Goal: Transaction & Acquisition: Purchase product/service

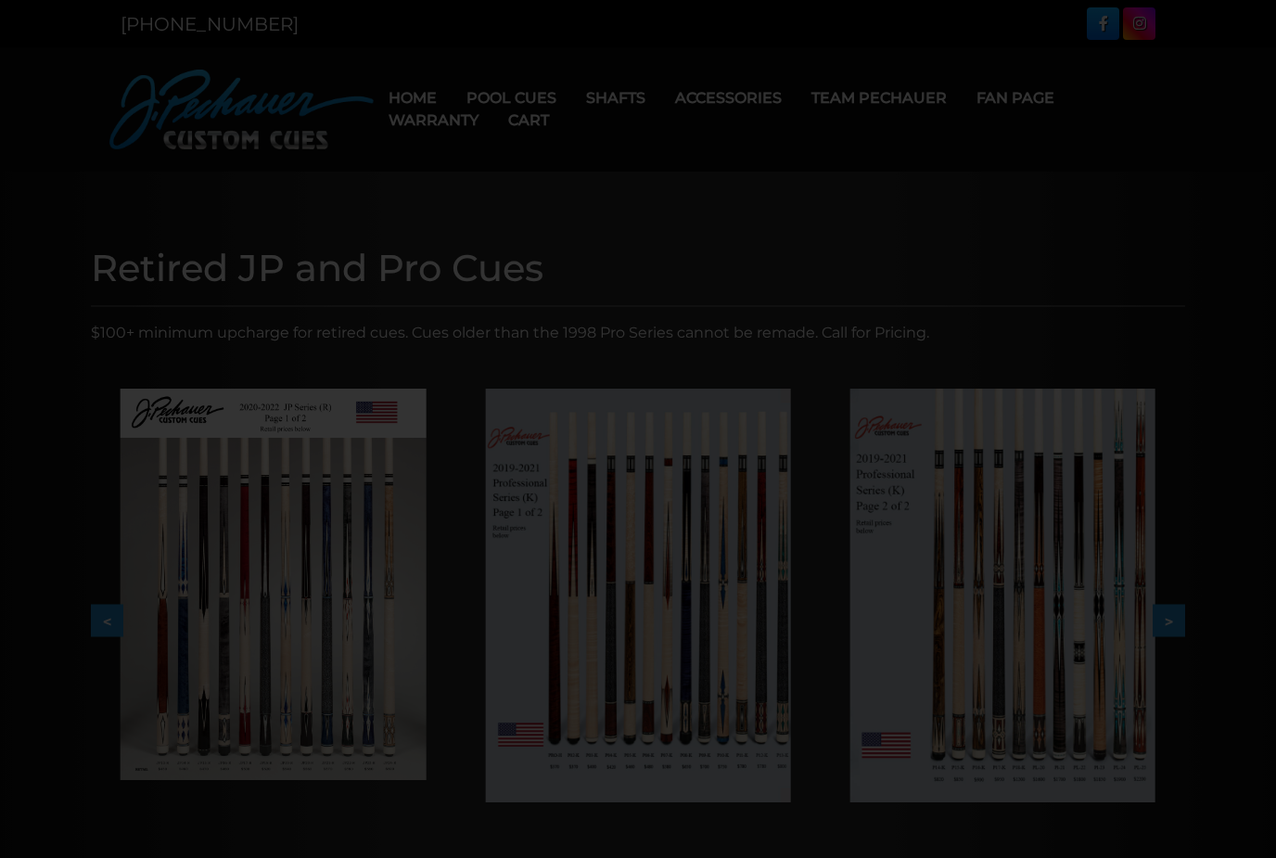
scroll to position [1040, 1128]
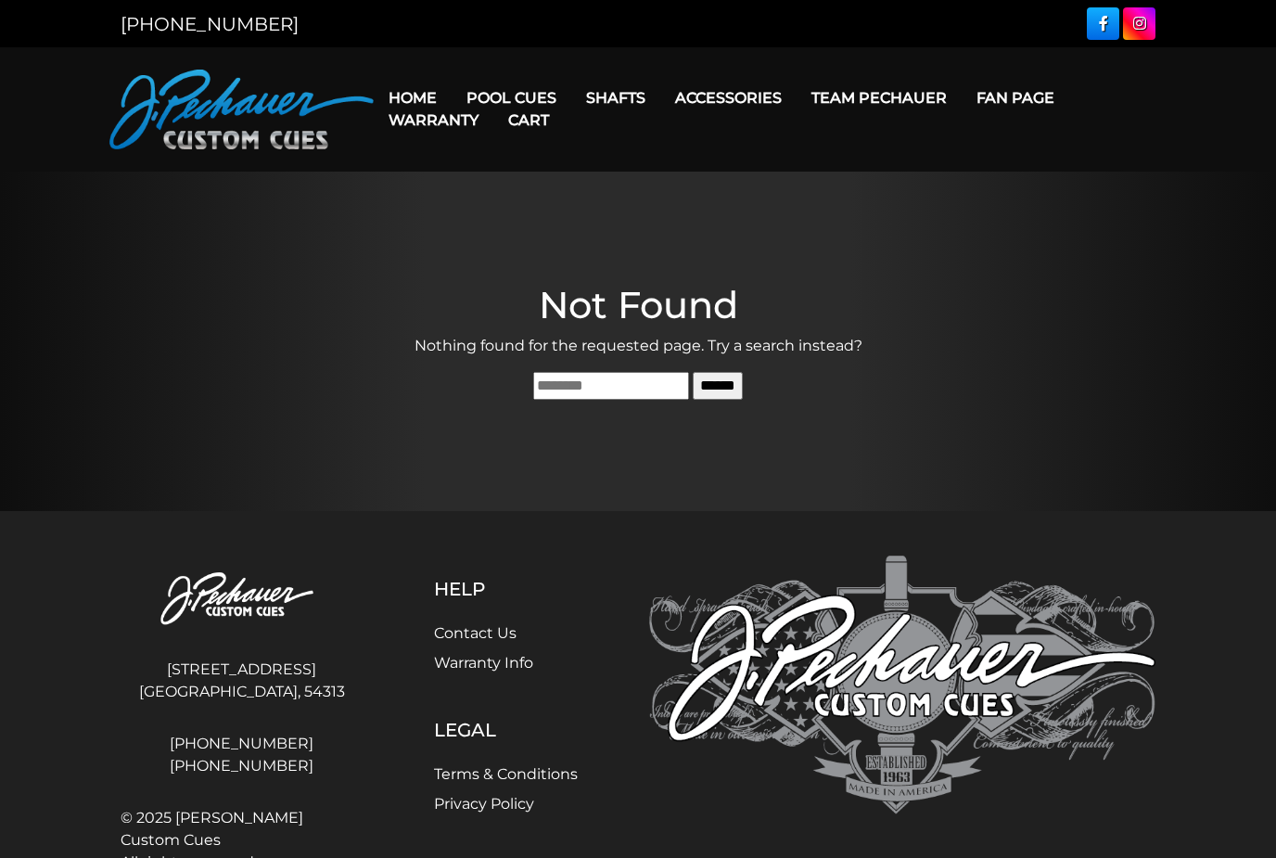
click at [476, 400] on link "[PERSON_NAME] Collection" at bounding box center [567, 387] width 228 height 26
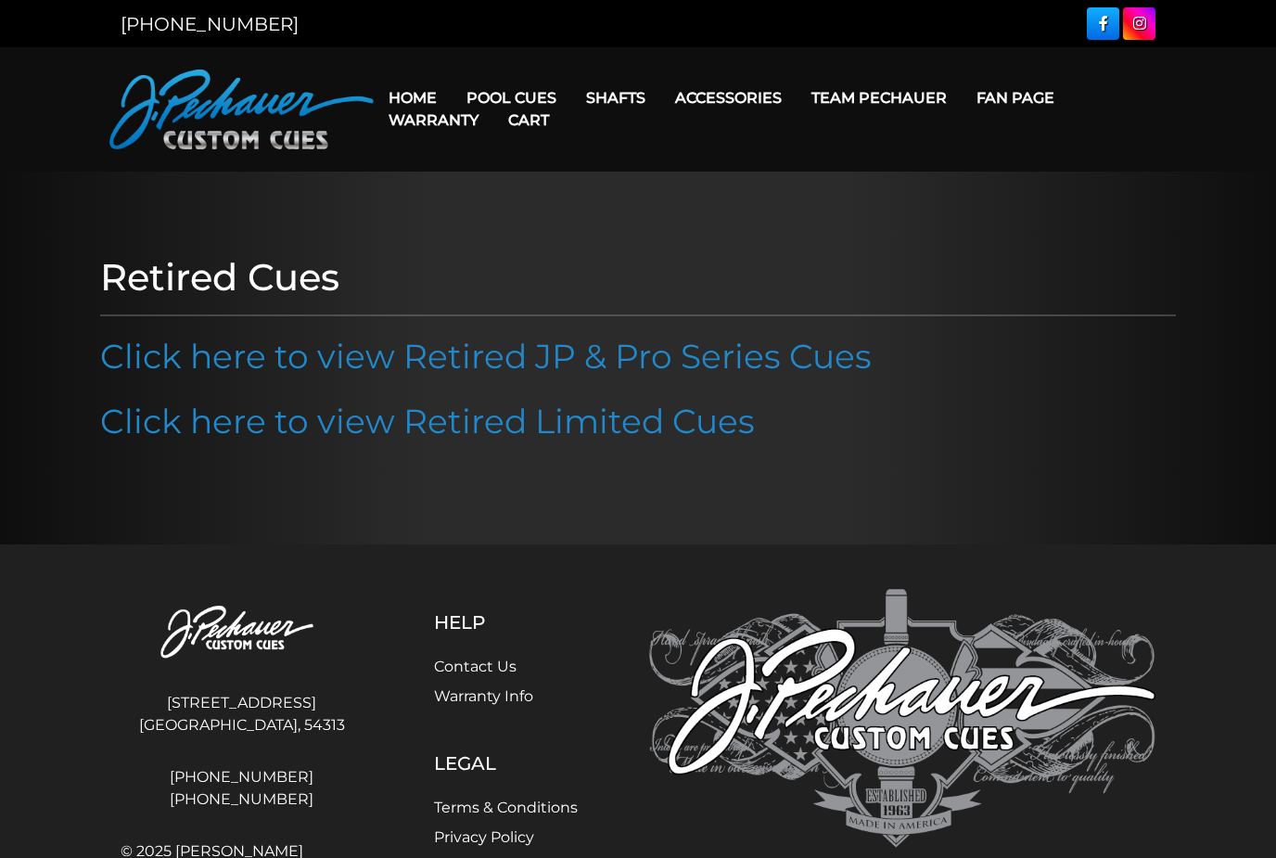
click at [483, 374] on link "Limited Edition" at bounding box center [567, 361] width 228 height 26
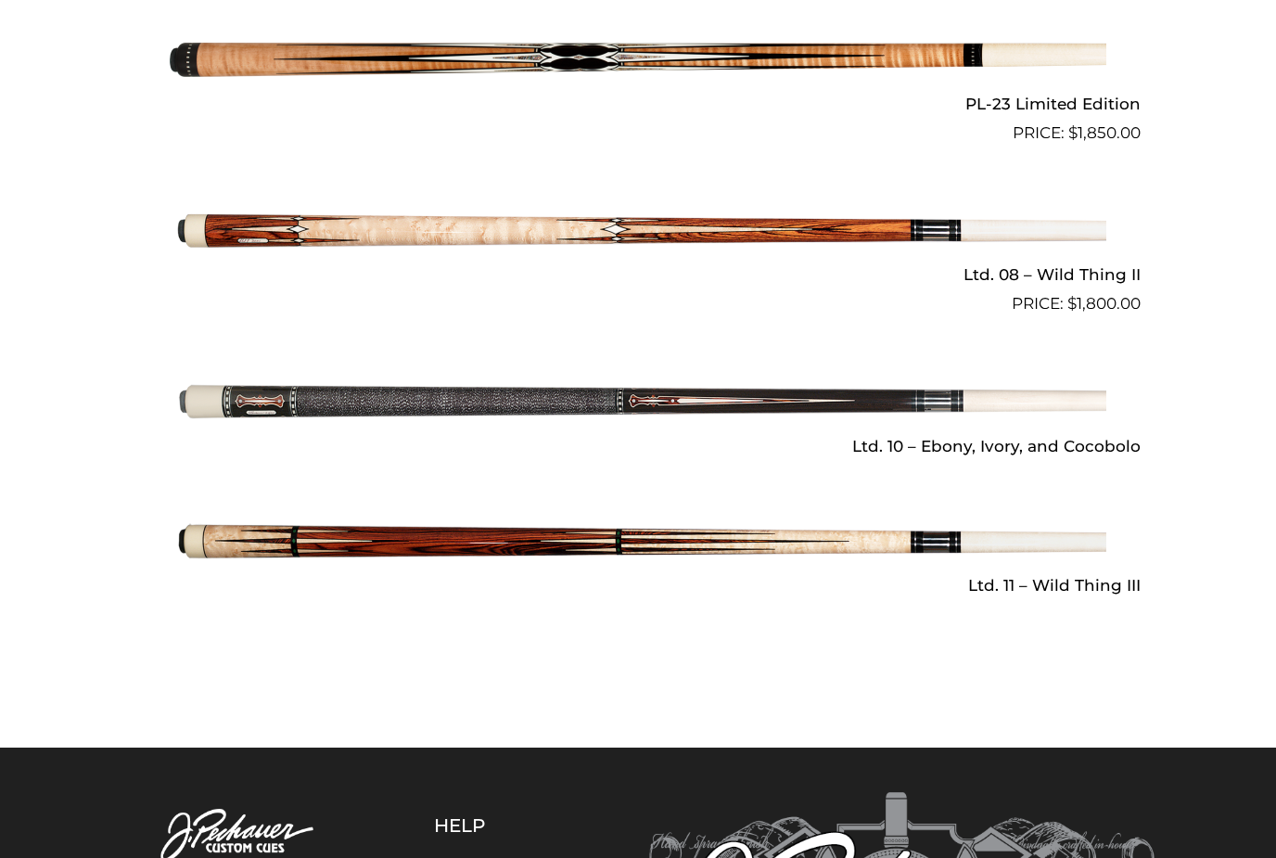
scroll to position [2524, 0]
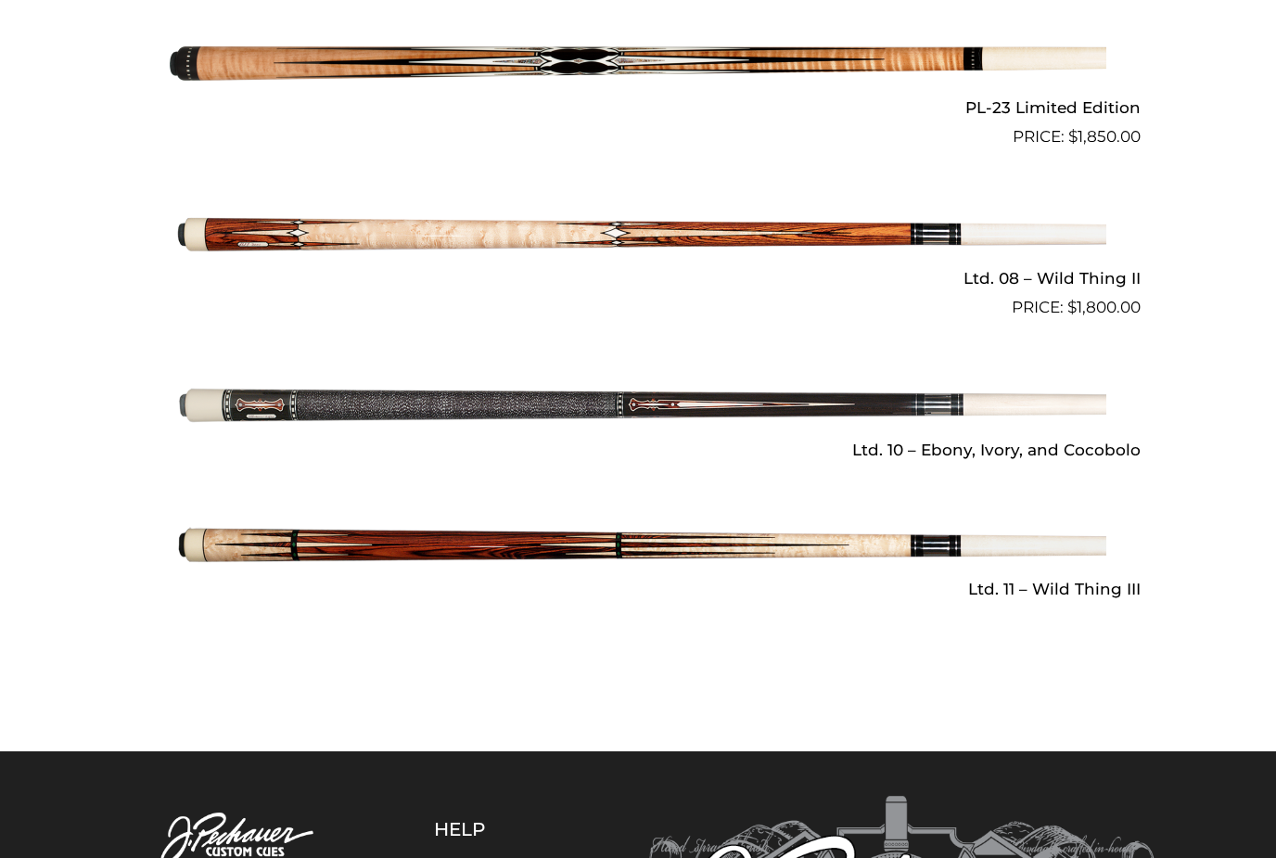
click at [261, 401] on img at bounding box center [638, 405] width 936 height 156
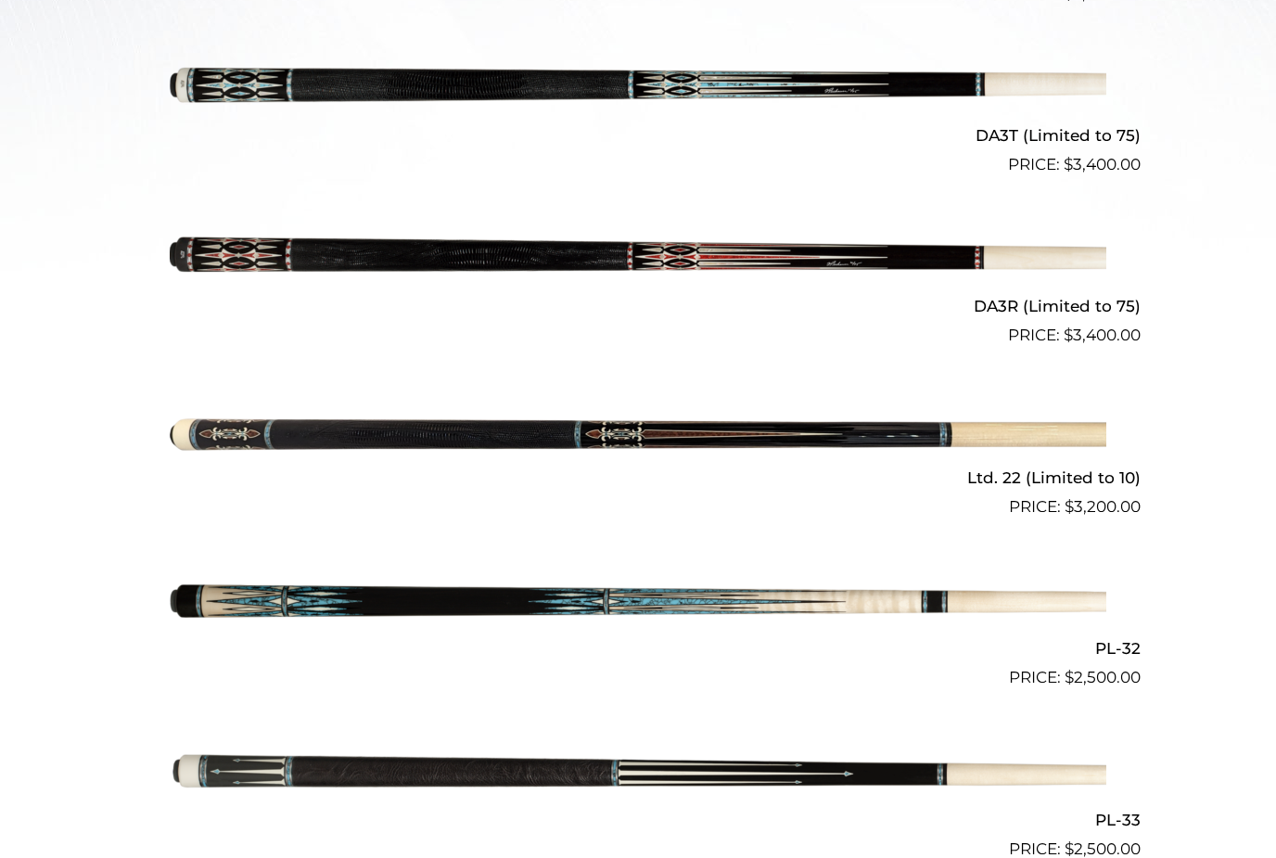
scroll to position [786, 0]
click at [220, 431] on img at bounding box center [638, 433] width 936 height 156
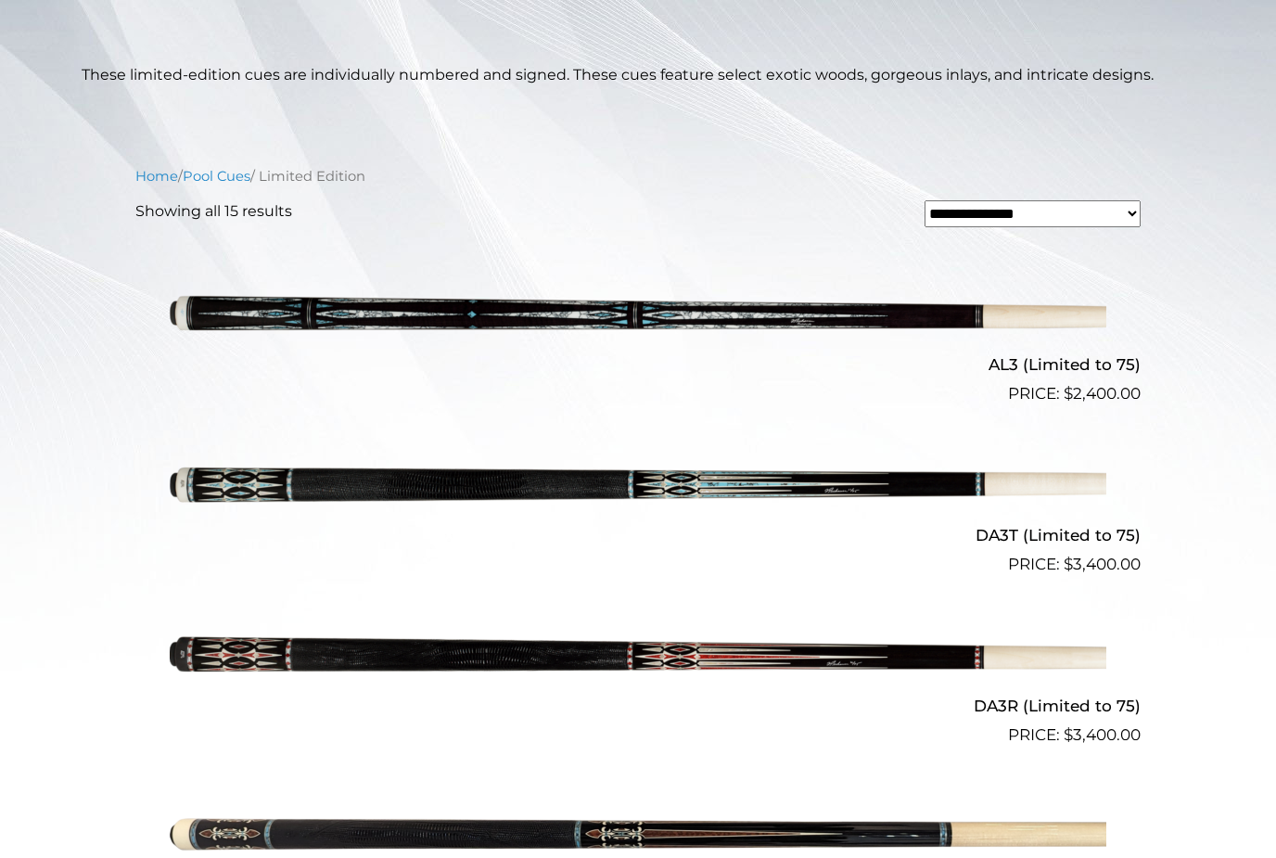
scroll to position [336, 0]
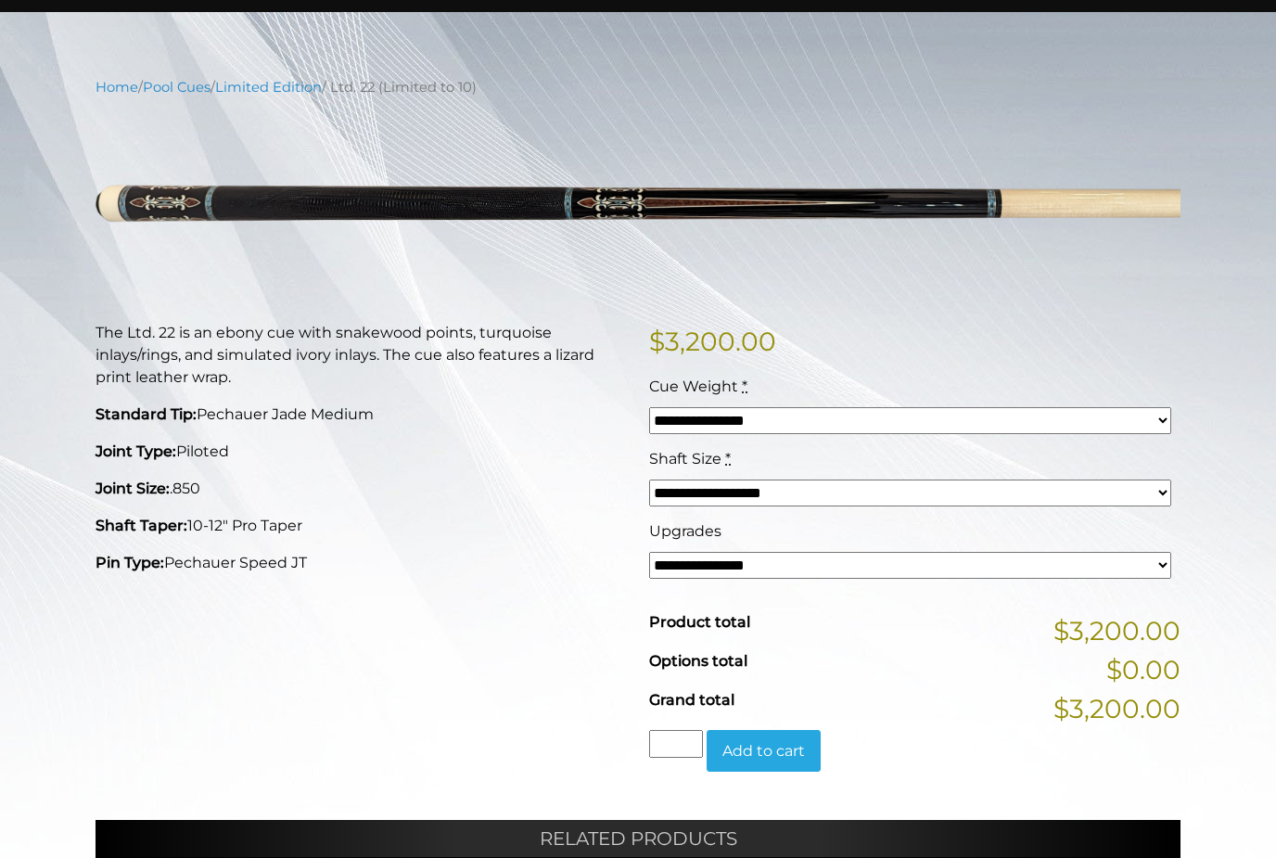
scroll to position [159, 0]
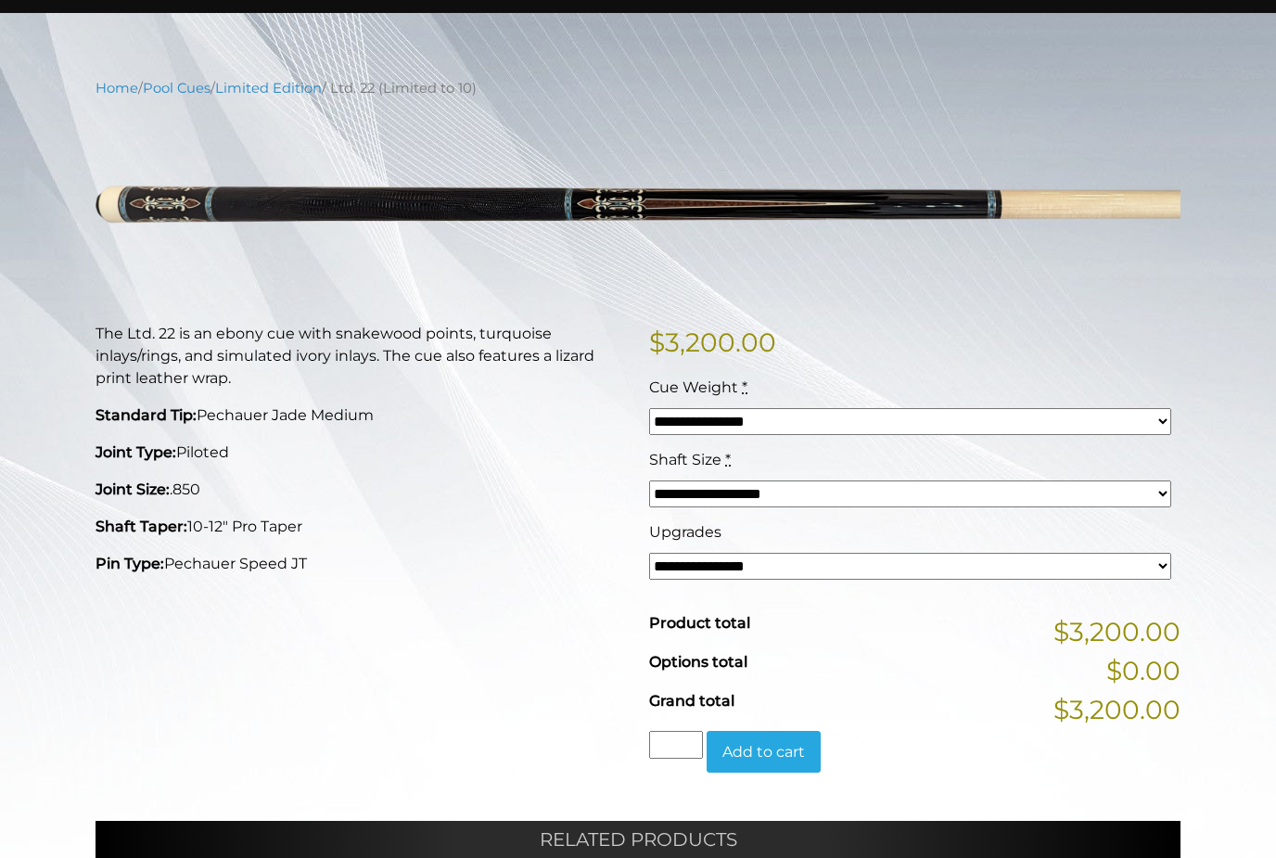
click at [136, 72] on main "**********" at bounding box center [638, 628] width 1276 height 1231
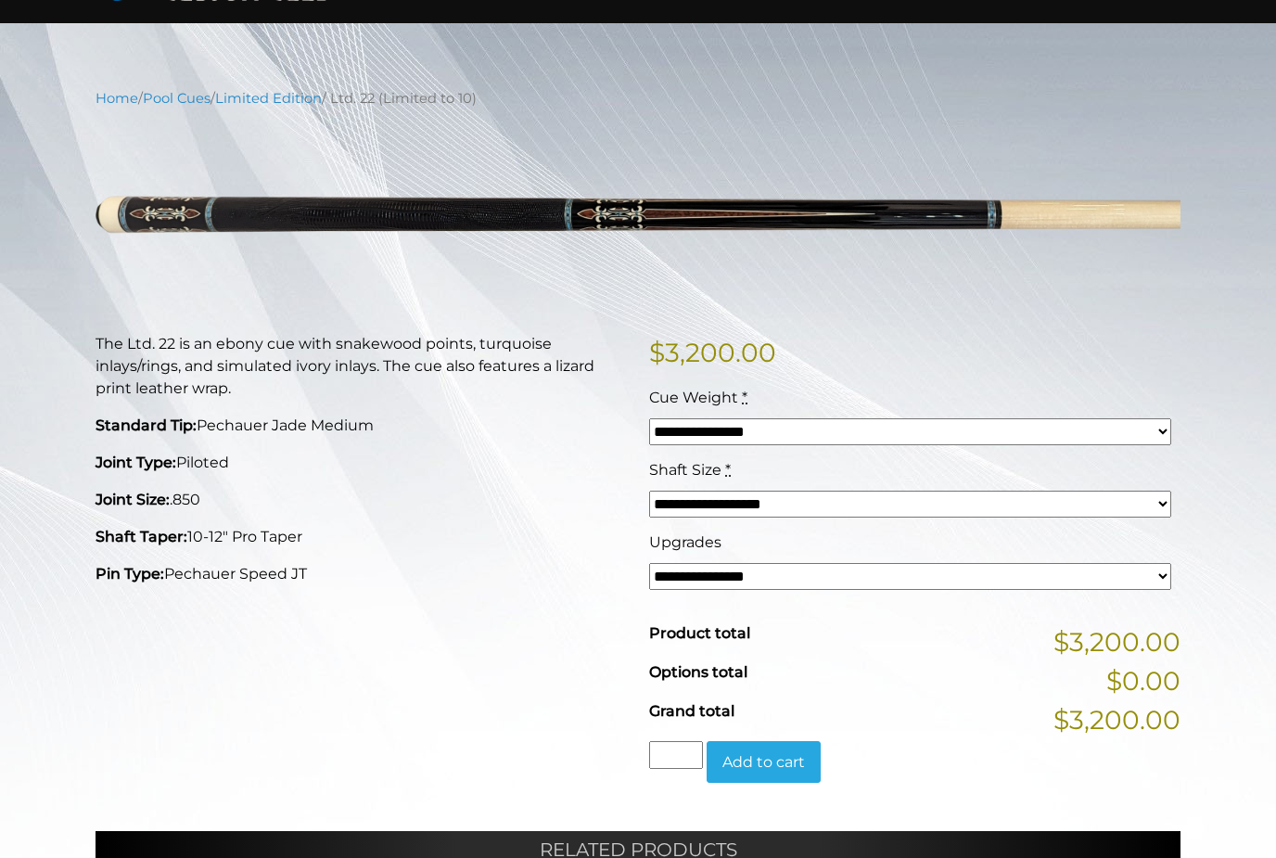
scroll to position [146, 0]
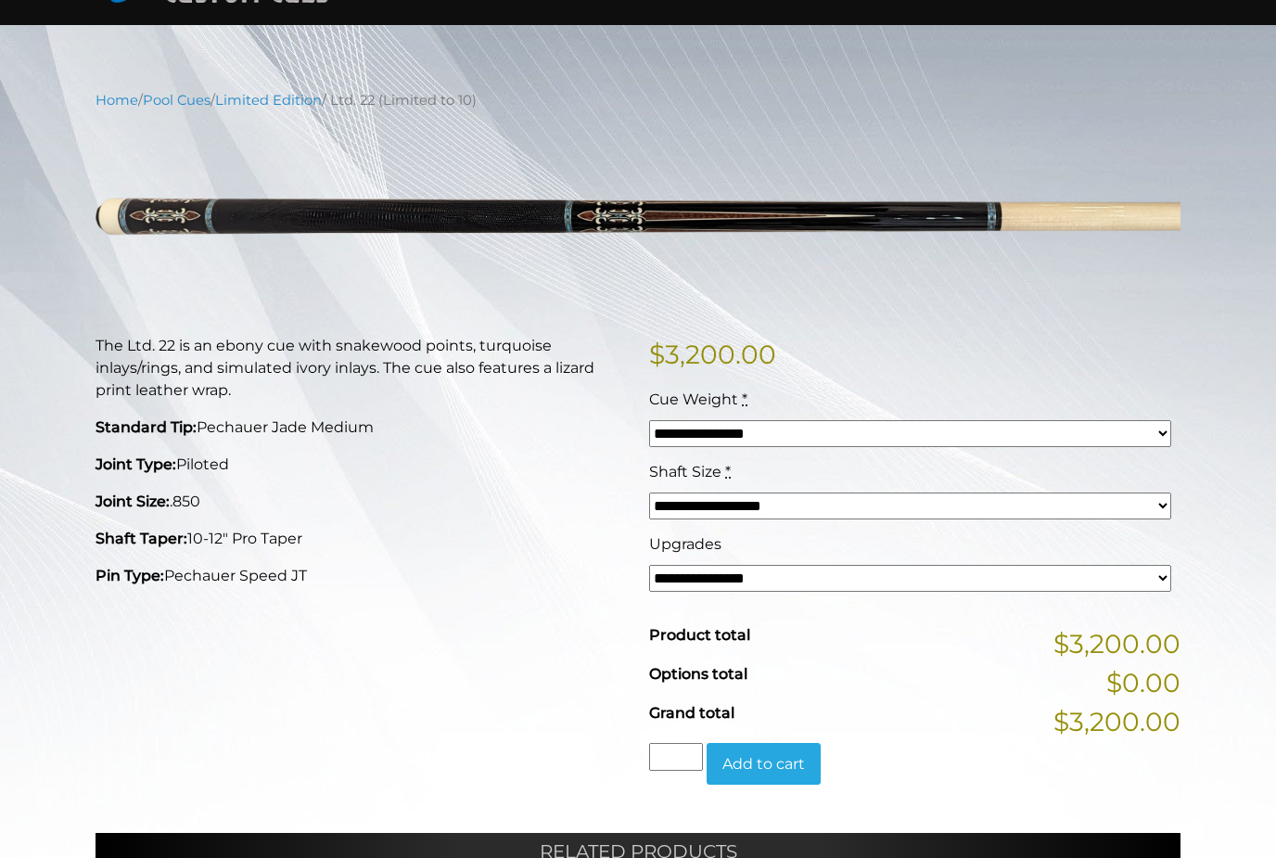
click at [183, 218] on img at bounding box center [637, 214] width 1085 height 181
click at [200, 217] on img at bounding box center [637, 214] width 1085 height 181
click at [168, 200] on img at bounding box center [637, 214] width 1085 height 181
